Goal: Transaction & Acquisition: Book appointment/travel/reservation

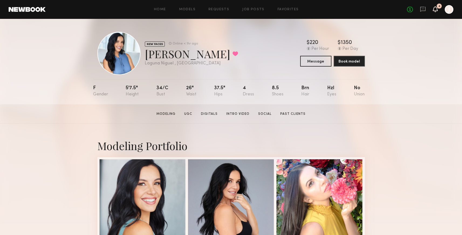
click at [437, 12] on icon at bounding box center [435, 9] width 5 height 6
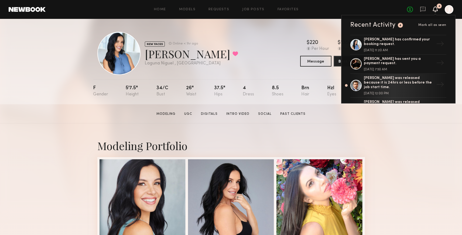
click at [430, 22] on div "Recent Activity 4 Mark all as seen [PERSON_NAME] has confirmed your booking req…" at bounding box center [398, 59] width 114 height 89
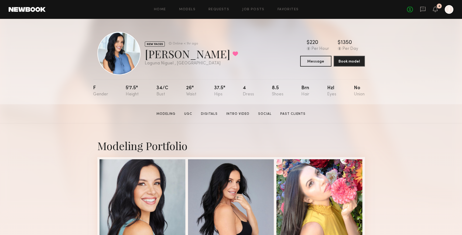
click at [436, 2] on header "Home Models Requests Job Posts Favorites Sign Out No fees up to $5,000 4 J" at bounding box center [231, 9] width 462 height 19
click at [436, 9] on icon at bounding box center [435, 9] width 4 height 4
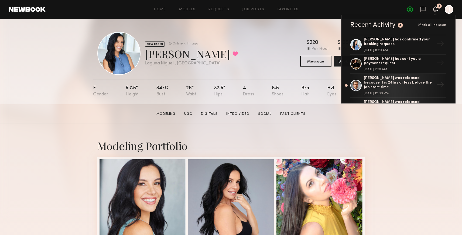
click at [434, 23] on span "Mark all as seen" at bounding box center [432, 24] width 28 height 3
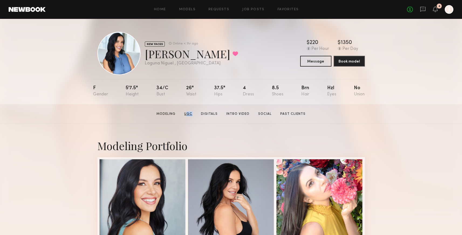
click at [191, 112] on link "UGC" at bounding box center [188, 114] width 12 height 5
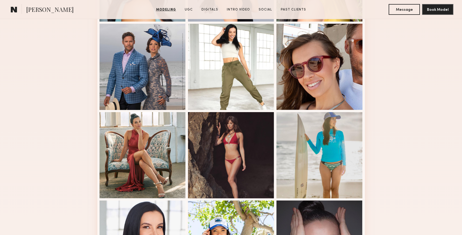
scroll to position [223, 0]
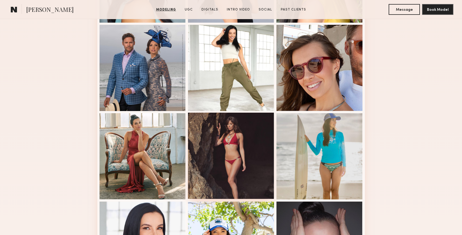
click at [255, 133] on div at bounding box center [231, 156] width 86 height 86
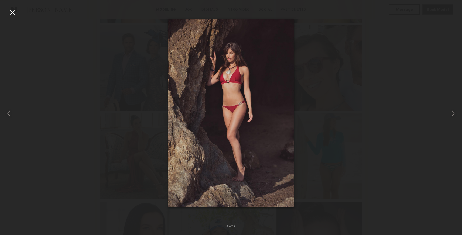
click at [418, 25] on div at bounding box center [231, 113] width 462 height 209
click at [16, 11] on div at bounding box center [12, 12] width 9 height 9
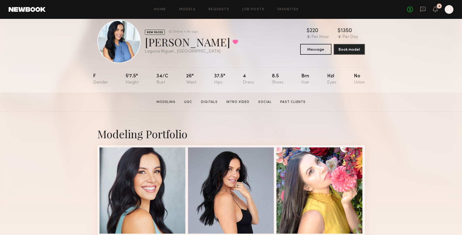
scroll to position [0, 0]
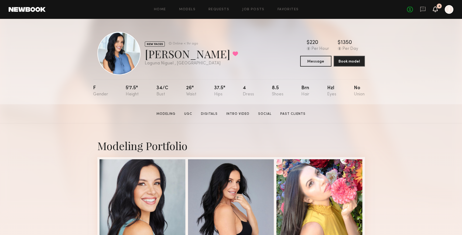
click at [437, 11] on icon at bounding box center [435, 9] width 5 height 6
click at [438, 9] on div "No fees up to $5,000 4 J" at bounding box center [430, 9] width 46 height 9
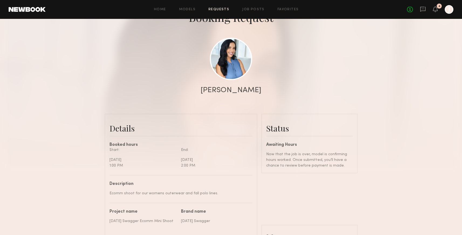
scroll to position [42, 0]
